Goal: Task Accomplishment & Management: Manage account settings

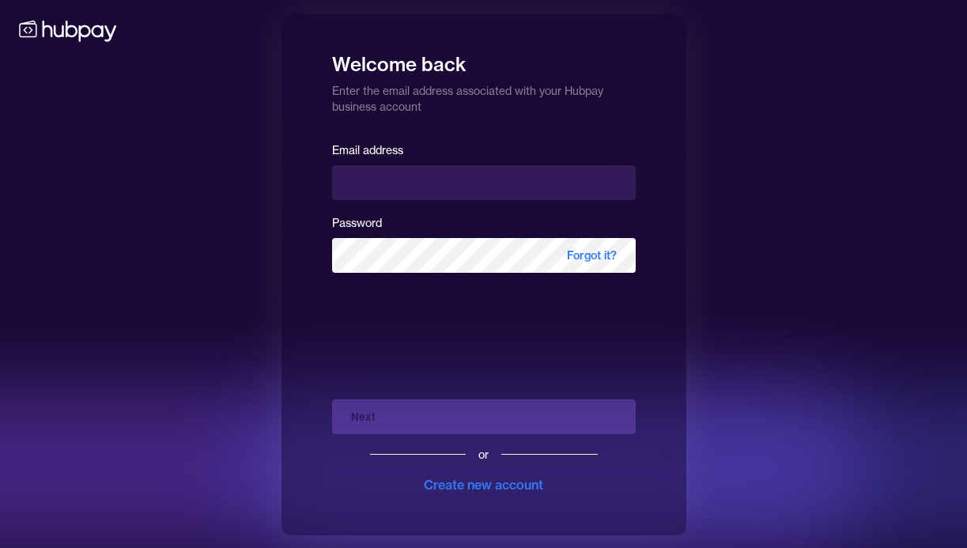
type input "**********"
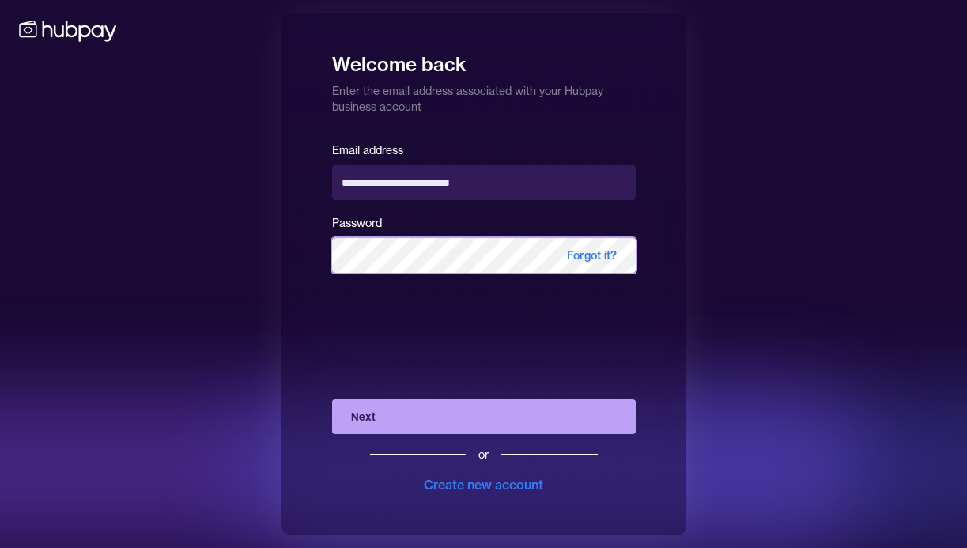
click at [332, 399] on button "Next" at bounding box center [484, 416] width 304 height 35
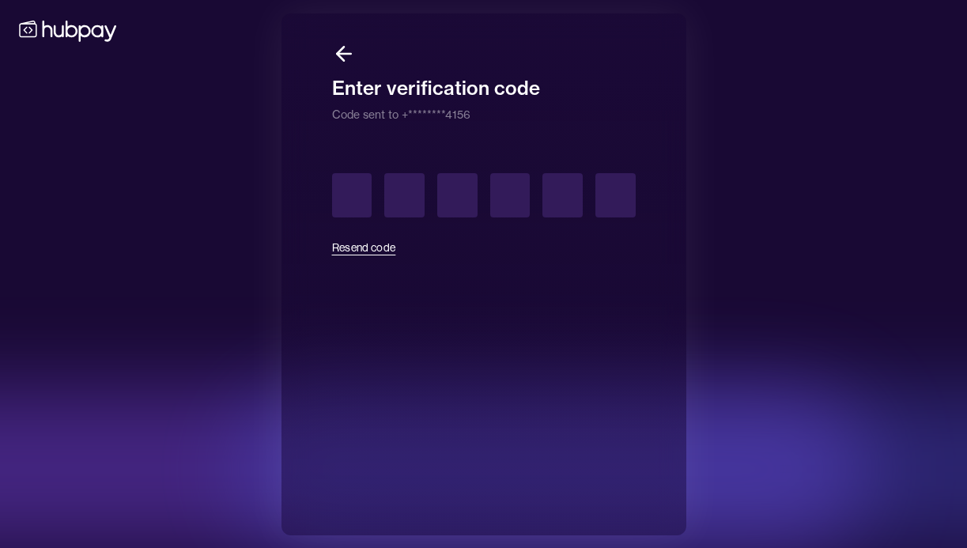
click at [361, 247] on button "Resend code" at bounding box center [364, 247] width 64 height 35
click at [361, 195] on input "text" at bounding box center [352, 195] width 40 height 44
click at [372, 243] on button "Resend code" at bounding box center [364, 247] width 64 height 35
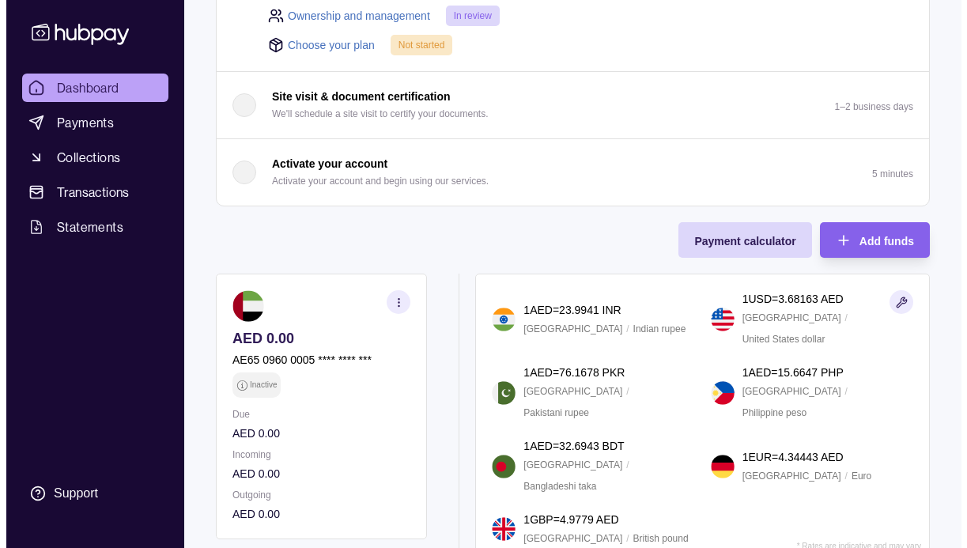
scroll to position [319, 0]
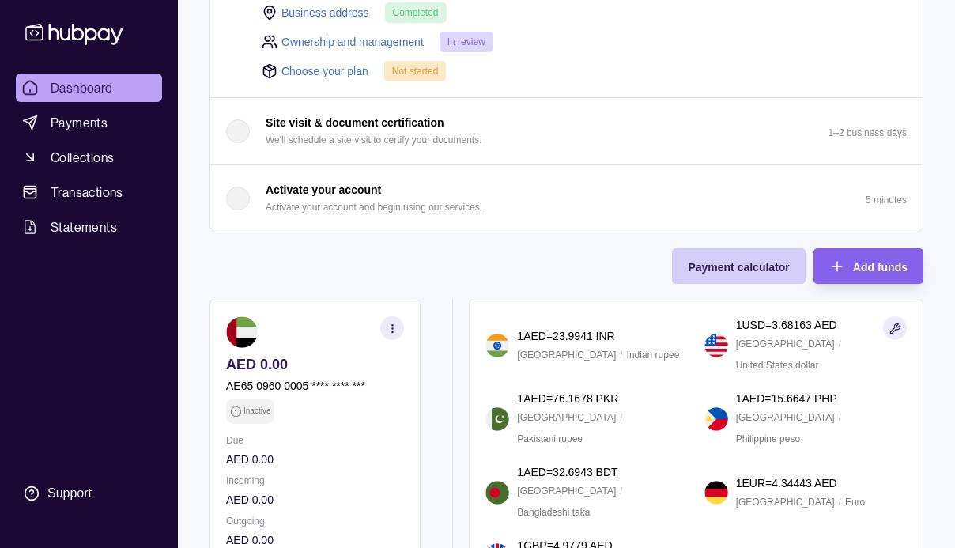
click at [733, 270] on span "Payment calculator" at bounding box center [738, 267] width 101 height 13
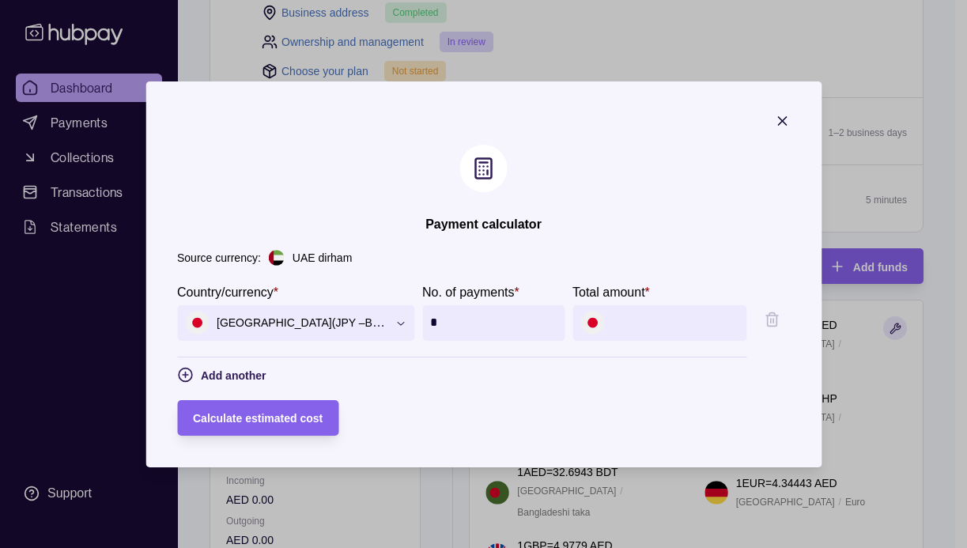
click at [600, 319] on img at bounding box center [592, 323] width 24 height 24
click at [647, 332] on input "Total amount *" at bounding box center [675, 323] width 127 height 36
type input "***"
click at [296, 421] on span "Calculate estimated cost" at bounding box center [258, 418] width 130 height 13
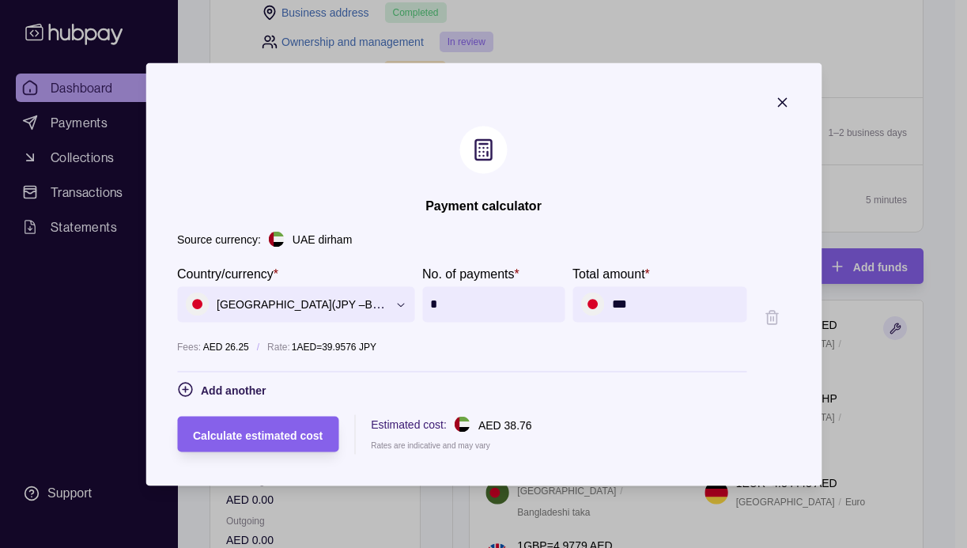
click at [668, 305] on input "***" at bounding box center [675, 304] width 127 height 36
click at [786, 100] on icon "button" at bounding box center [782, 102] width 8 height 8
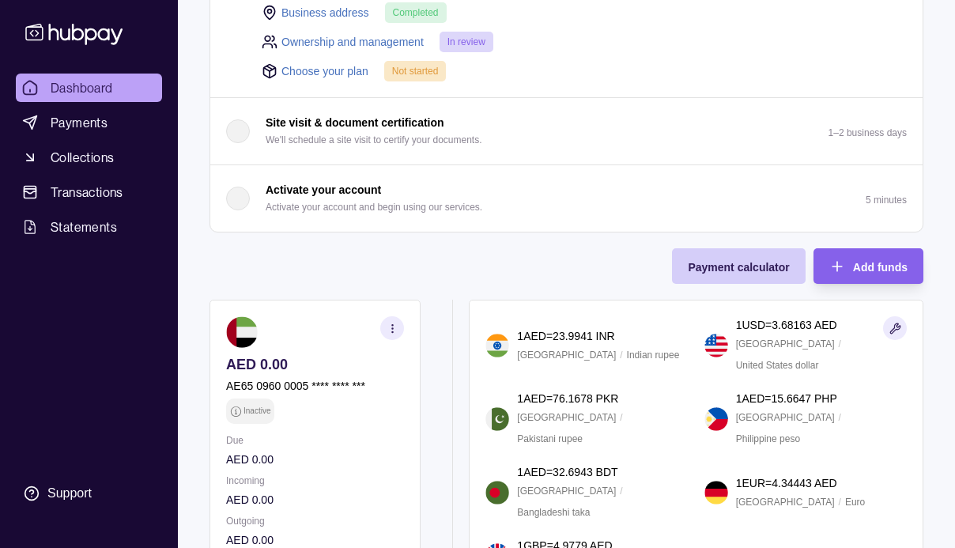
click at [742, 278] on div "Payment calculator" at bounding box center [726, 266] width 125 height 36
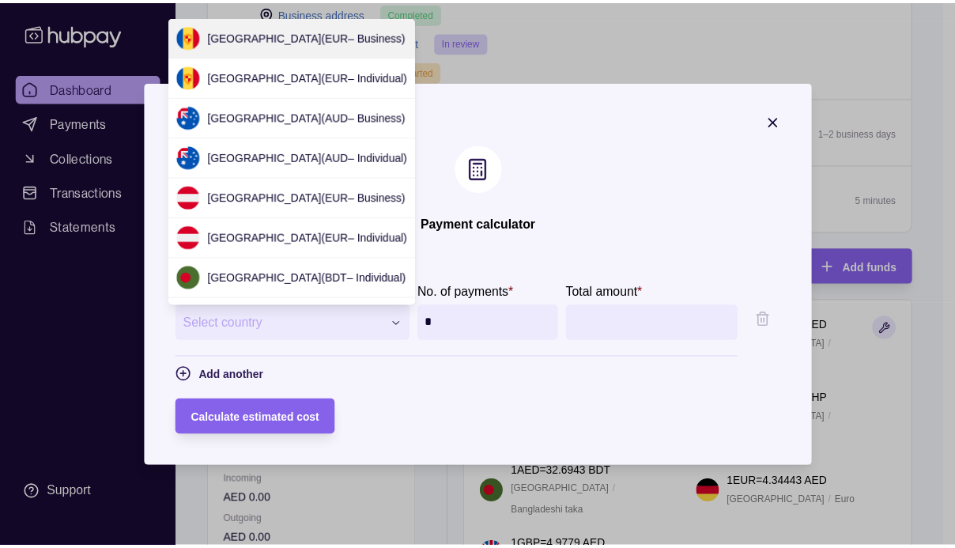
scroll to position [1247, 0]
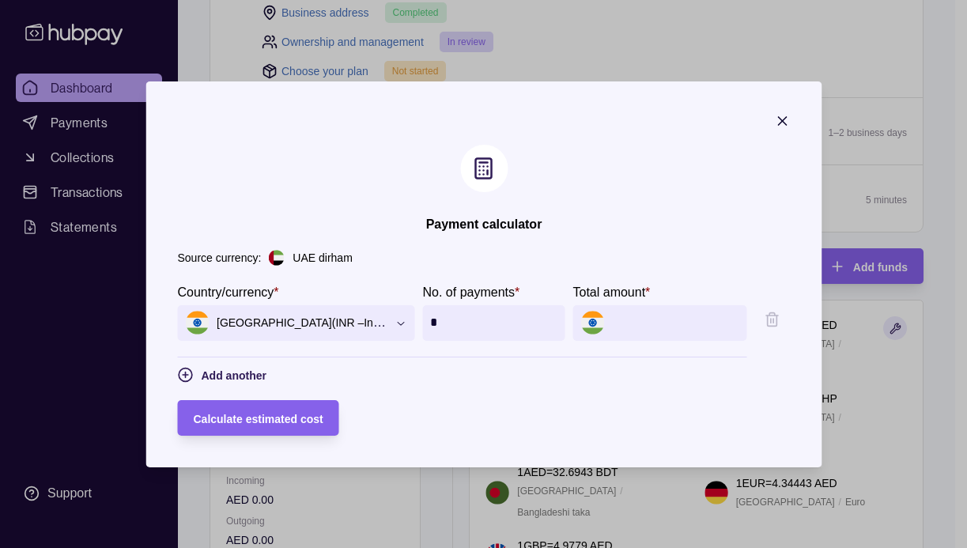
click at [652, 315] on input "Total amount *" at bounding box center [675, 323] width 127 height 36
type input "******"
click at [597, 177] on section "**********" at bounding box center [483, 274] width 676 height 386
click at [326, 414] on section "Calculate estimated cost" at bounding box center [257, 418] width 161 height 36
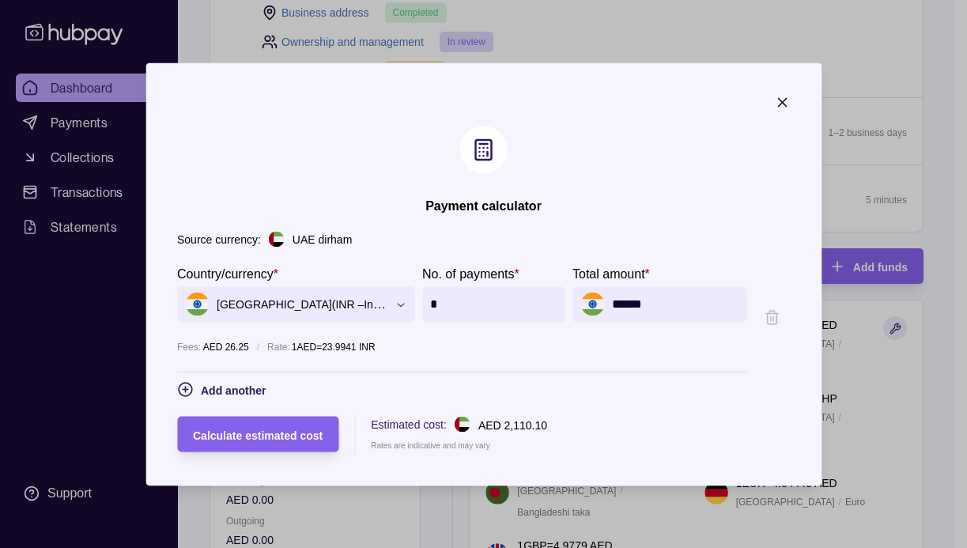
click at [790, 101] on icon "button" at bounding box center [782, 102] width 16 height 16
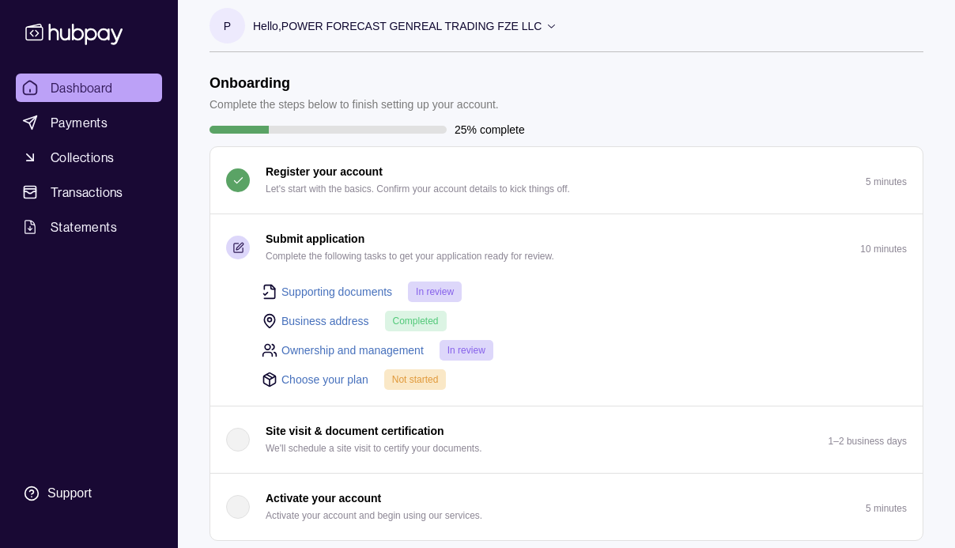
scroll to position [0, 0]
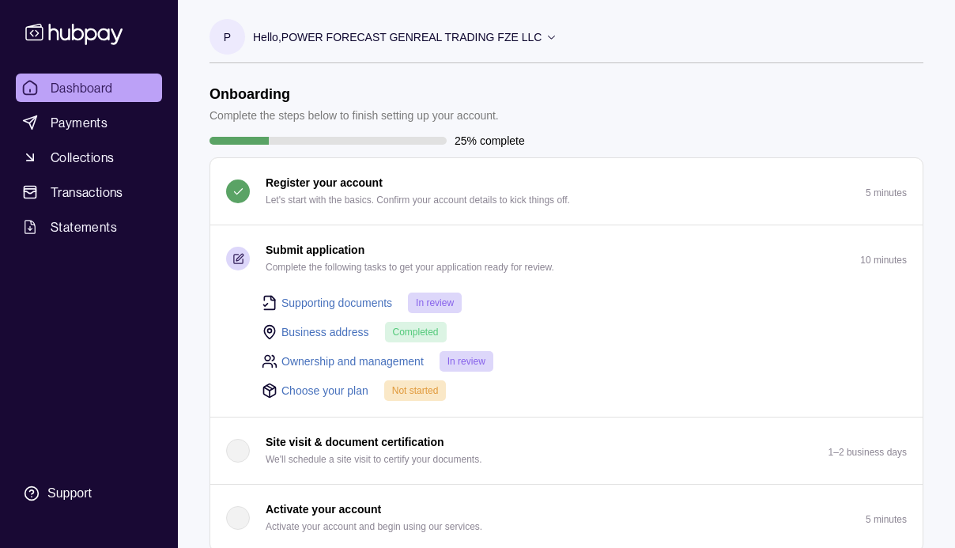
click at [551, 42] on icon at bounding box center [552, 37] width 12 height 12
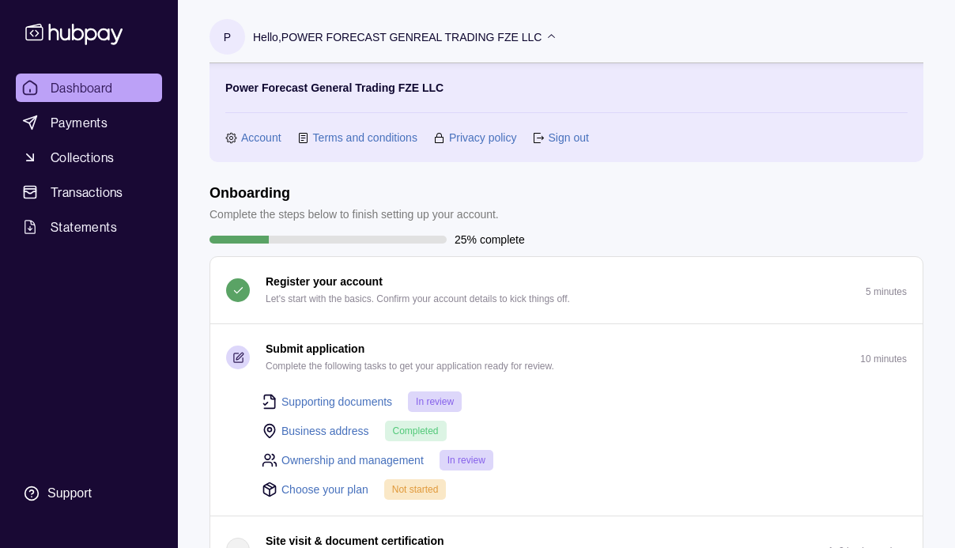
click at [259, 141] on link "Account" at bounding box center [261, 137] width 40 height 17
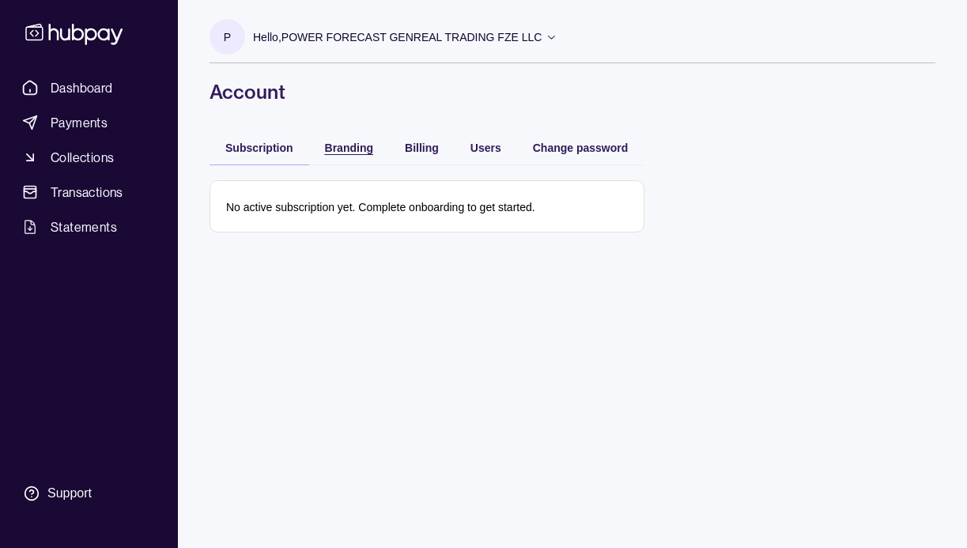
click at [347, 148] on span "Branding" at bounding box center [349, 148] width 48 height 13
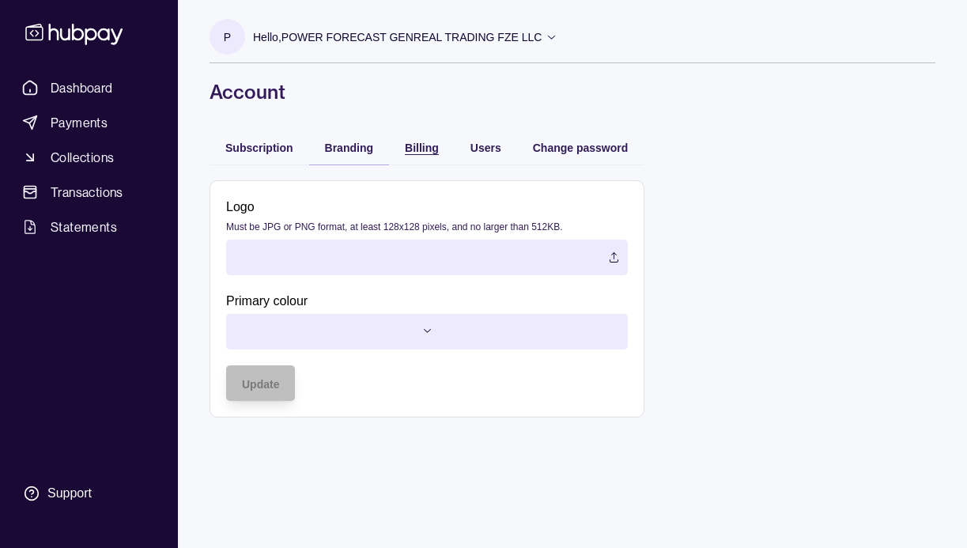
click at [417, 145] on span "Billing" at bounding box center [422, 148] width 34 height 13
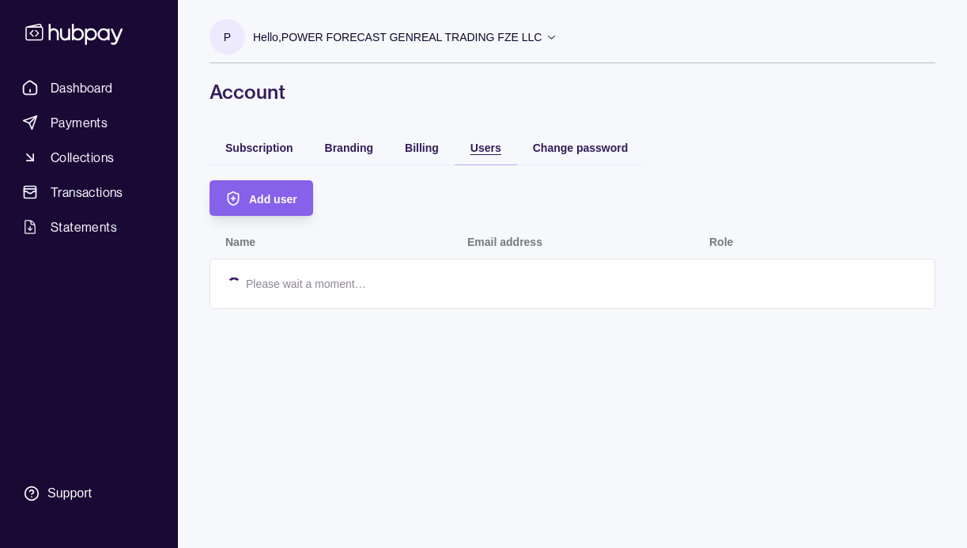
click at [474, 148] on span "Users" at bounding box center [485, 148] width 31 height 13
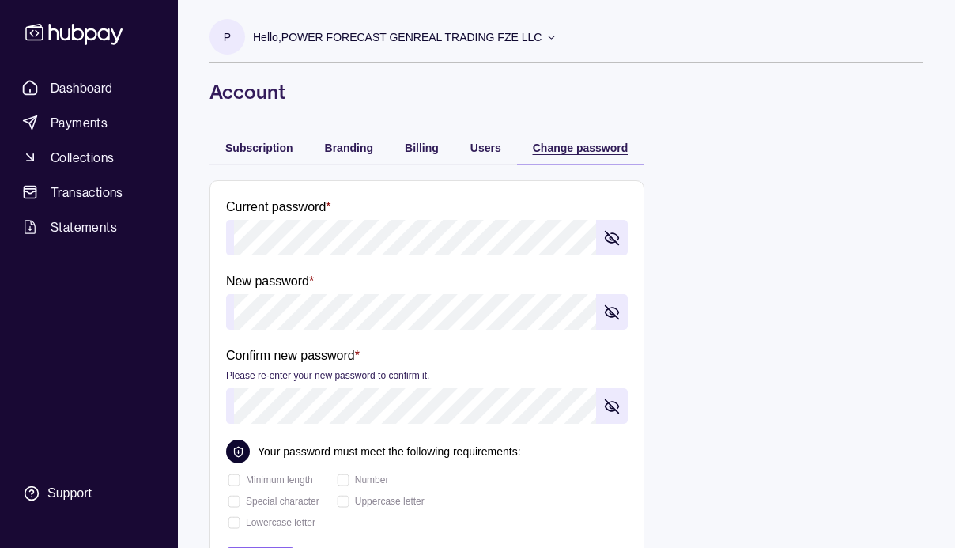
click at [557, 151] on span "Change password" at bounding box center [581, 148] width 96 height 13
click at [99, 95] on span "Dashboard" at bounding box center [82, 87] width 62 height 19
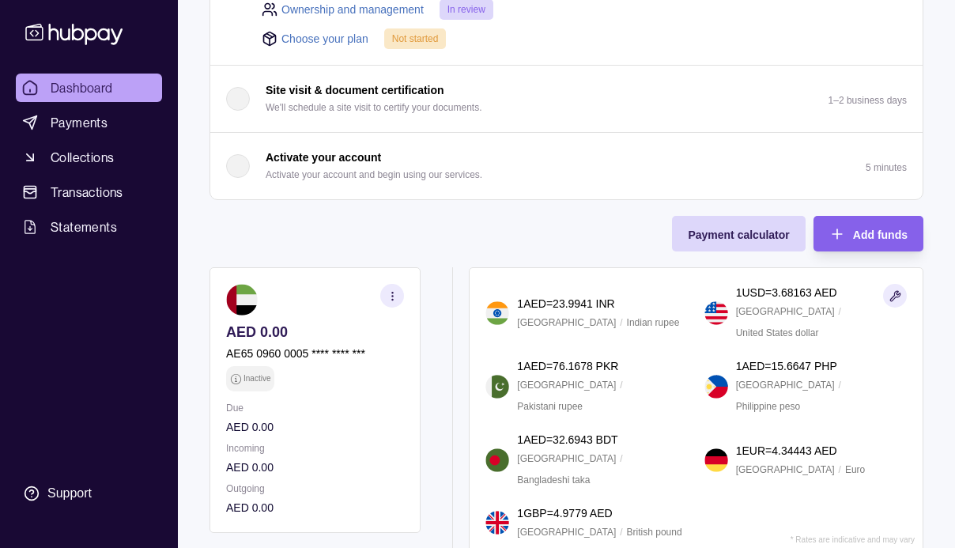
scroll to position [541, 0]
